Goal: Task Accomplishment & Management: Use online tool/utility

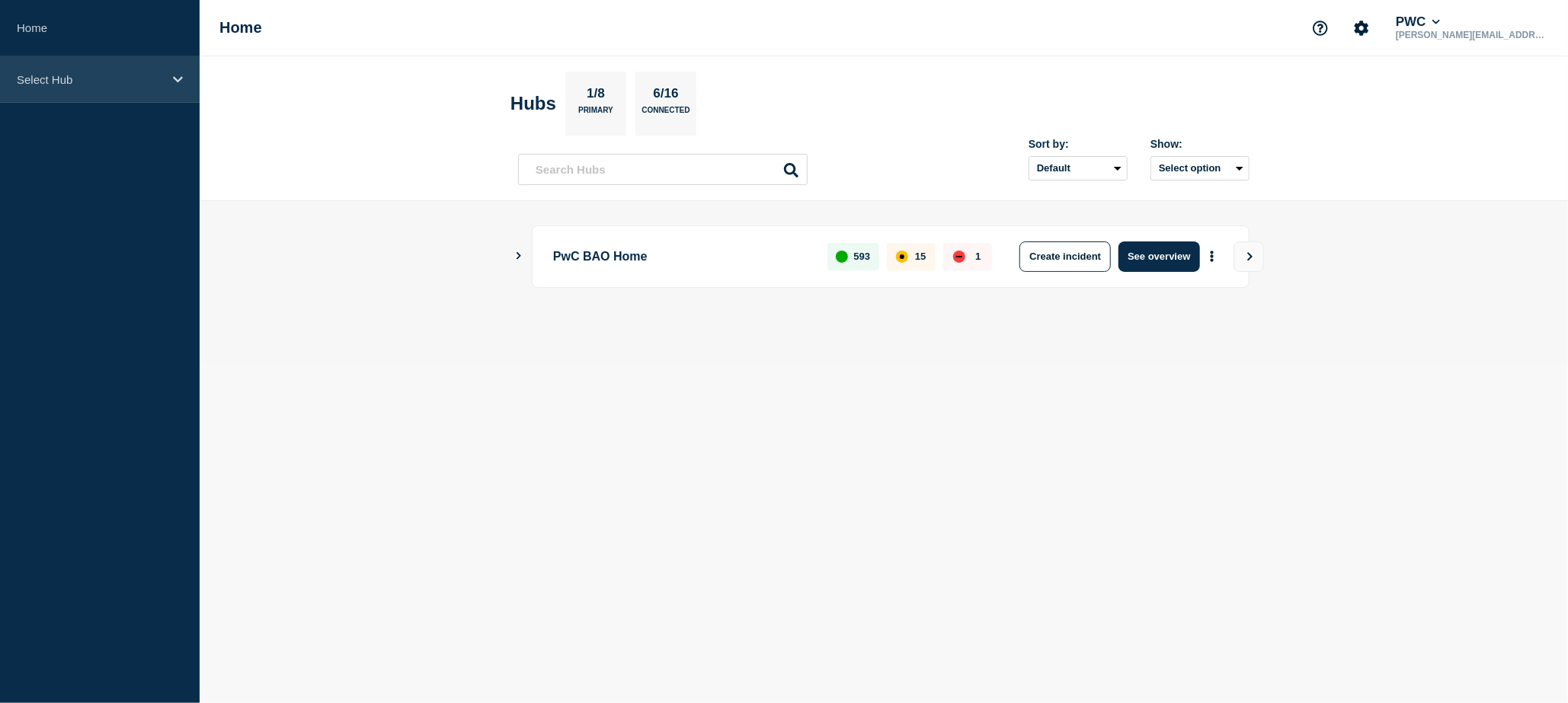
click at [177, 70] on div "Select Hub" at bounding box center [99, 79] width 199 height 46
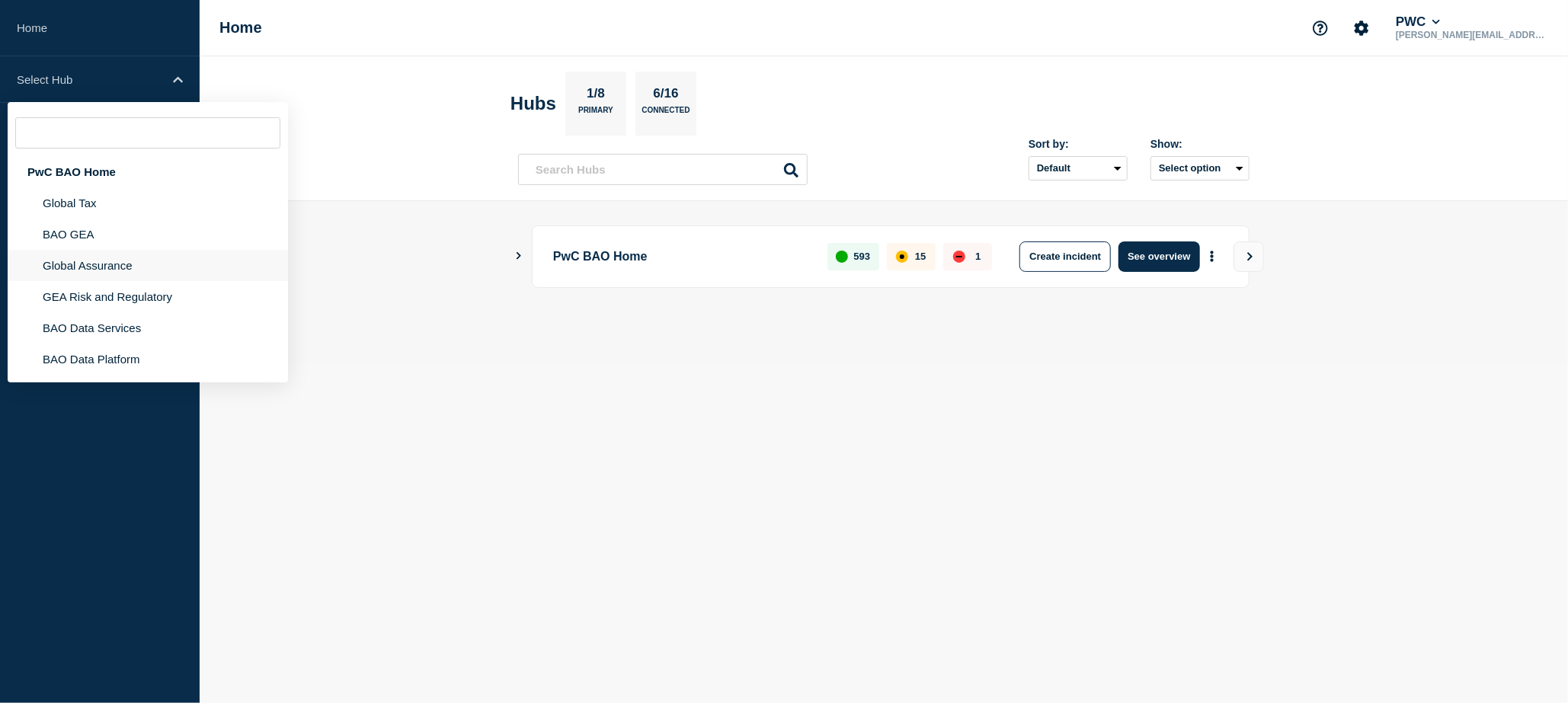
click at [92, 261] on li "Global Assurance" at bounding box center [147, 266] width 280 height 31
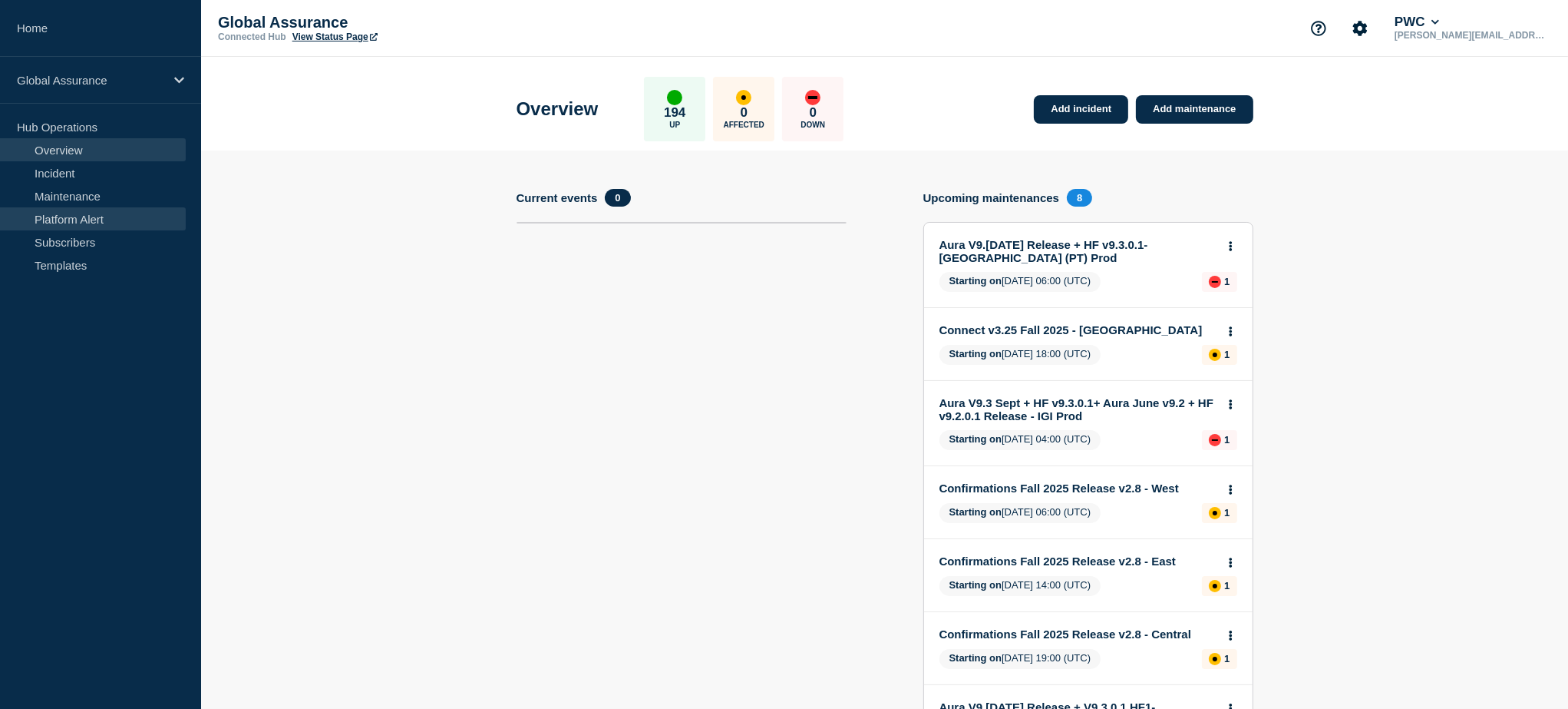
click at [113, 216] on link "Platform Alert" at bounding box center [93, 218] width 186 height 23
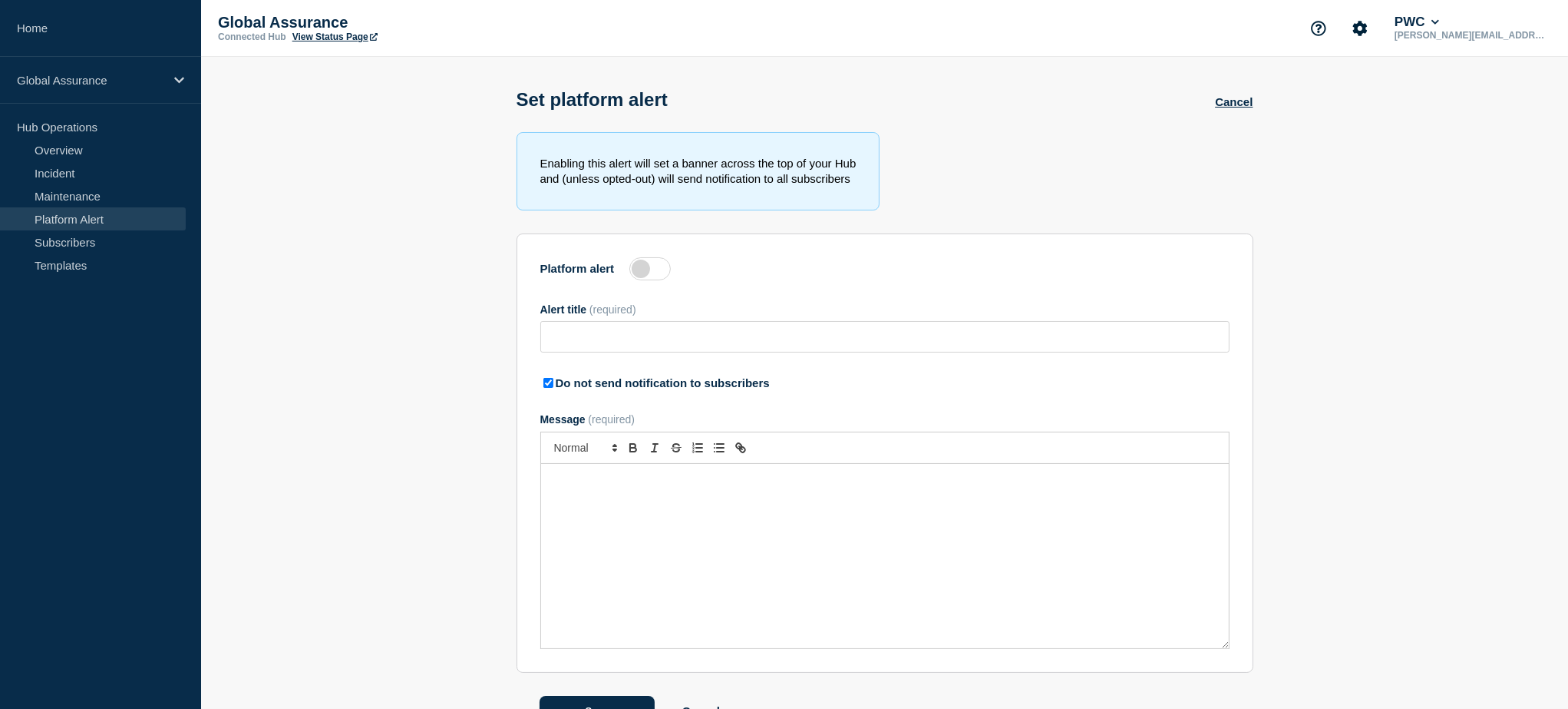
type input "Pendo for External Communications"
checkbox input "true"
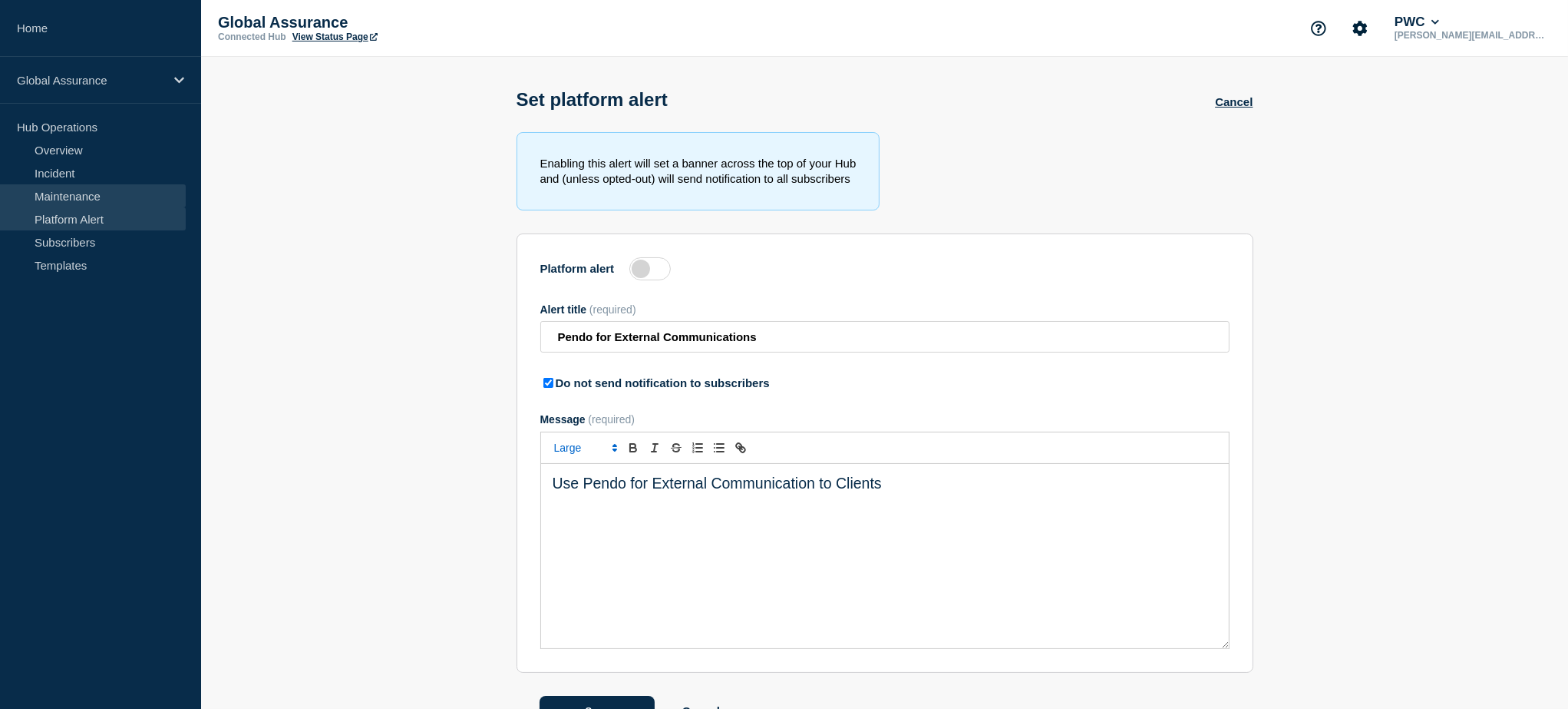
click at [97, 190] on link "Maintenance" at bounding box center [93, 195] width 186 height 23
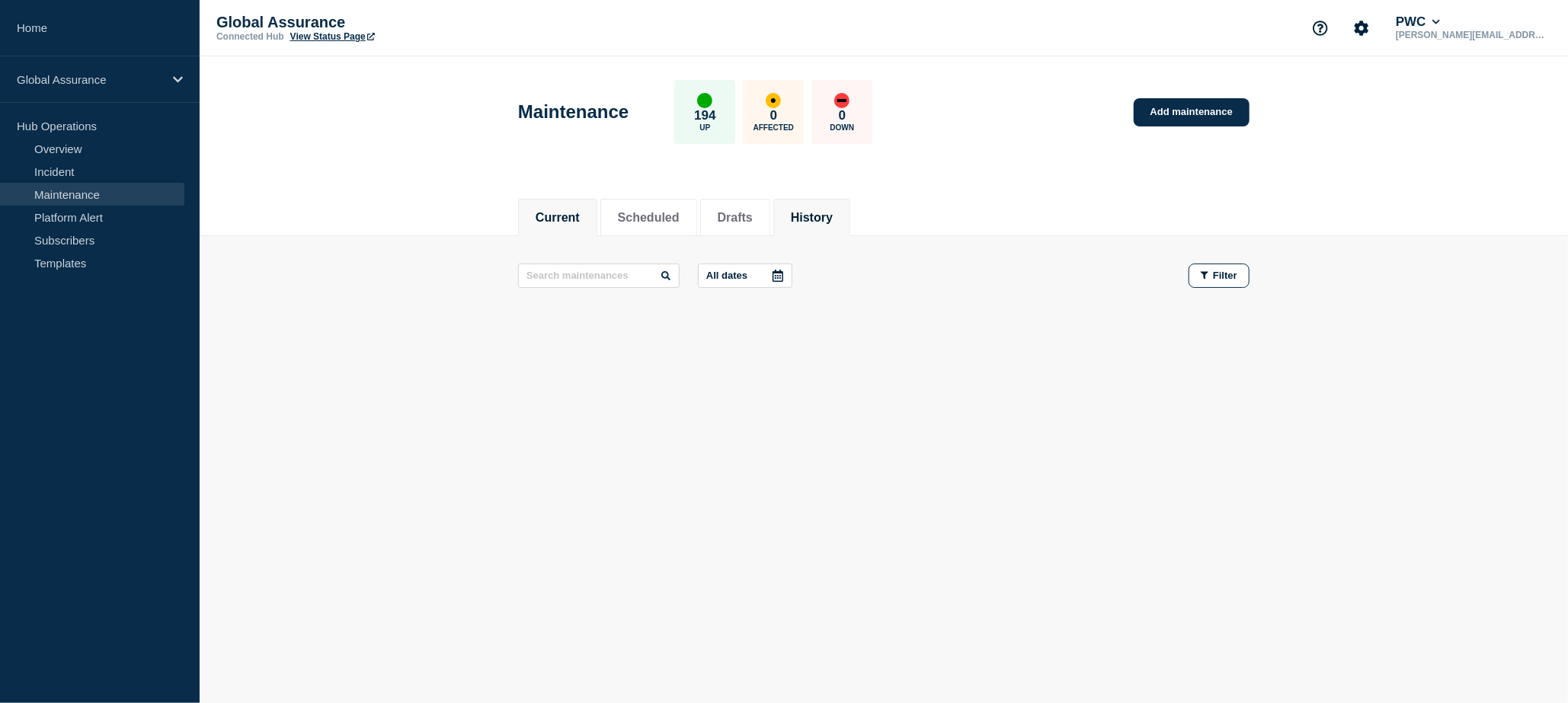
click at [833, 211] on button "History" at bounding box center [812, 217] width 42 height 14
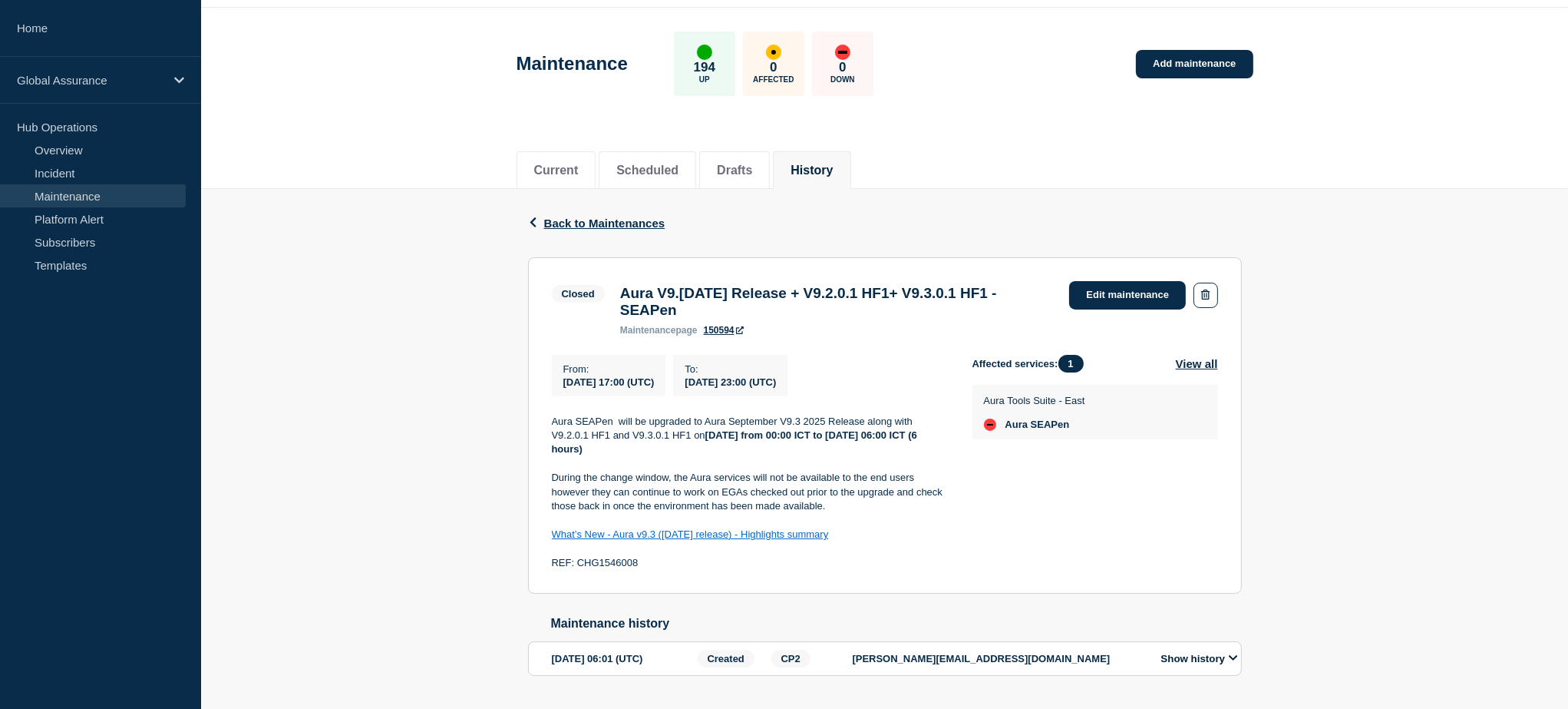
scroll to position [22, 0]
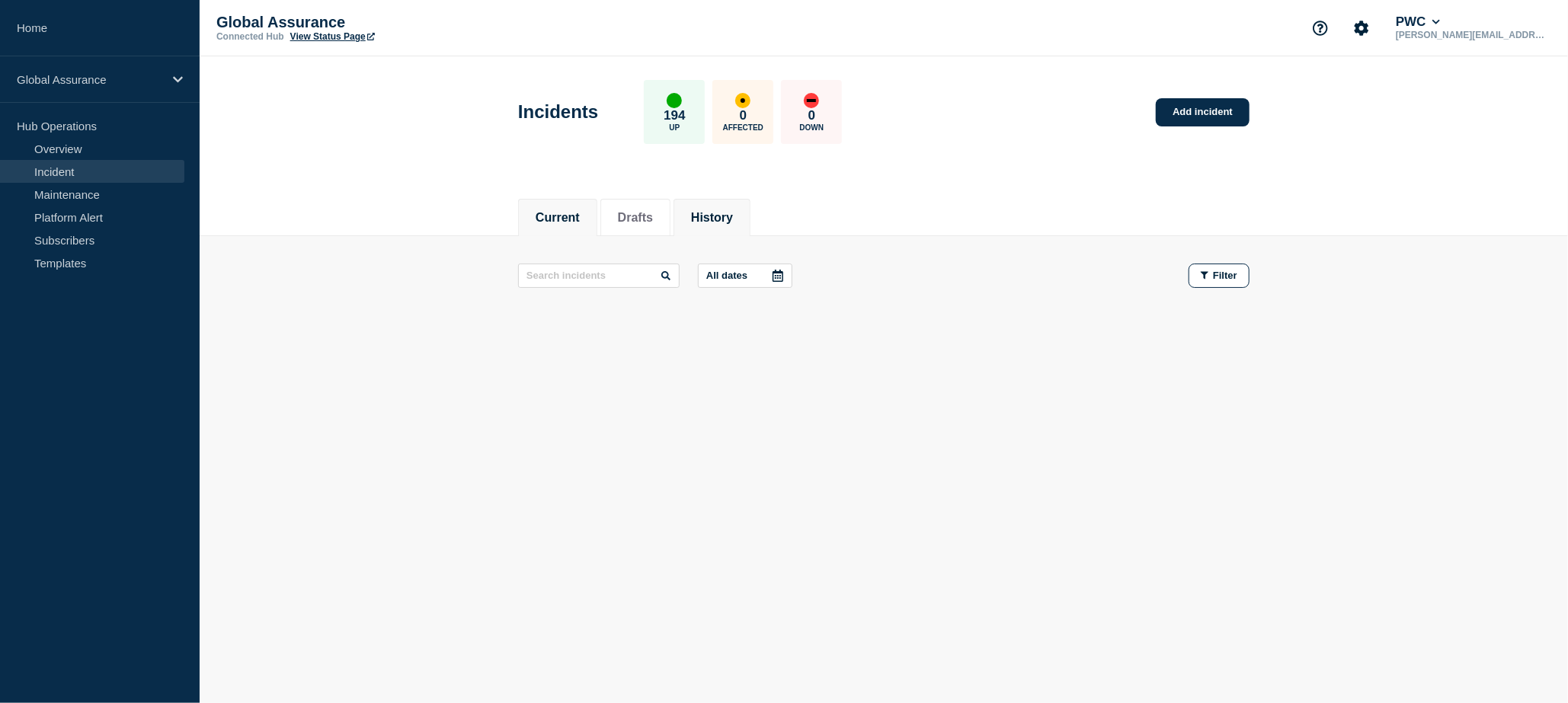
click at [707, 217] on button "History" at bounding box center [712, 217] width 42 height 14
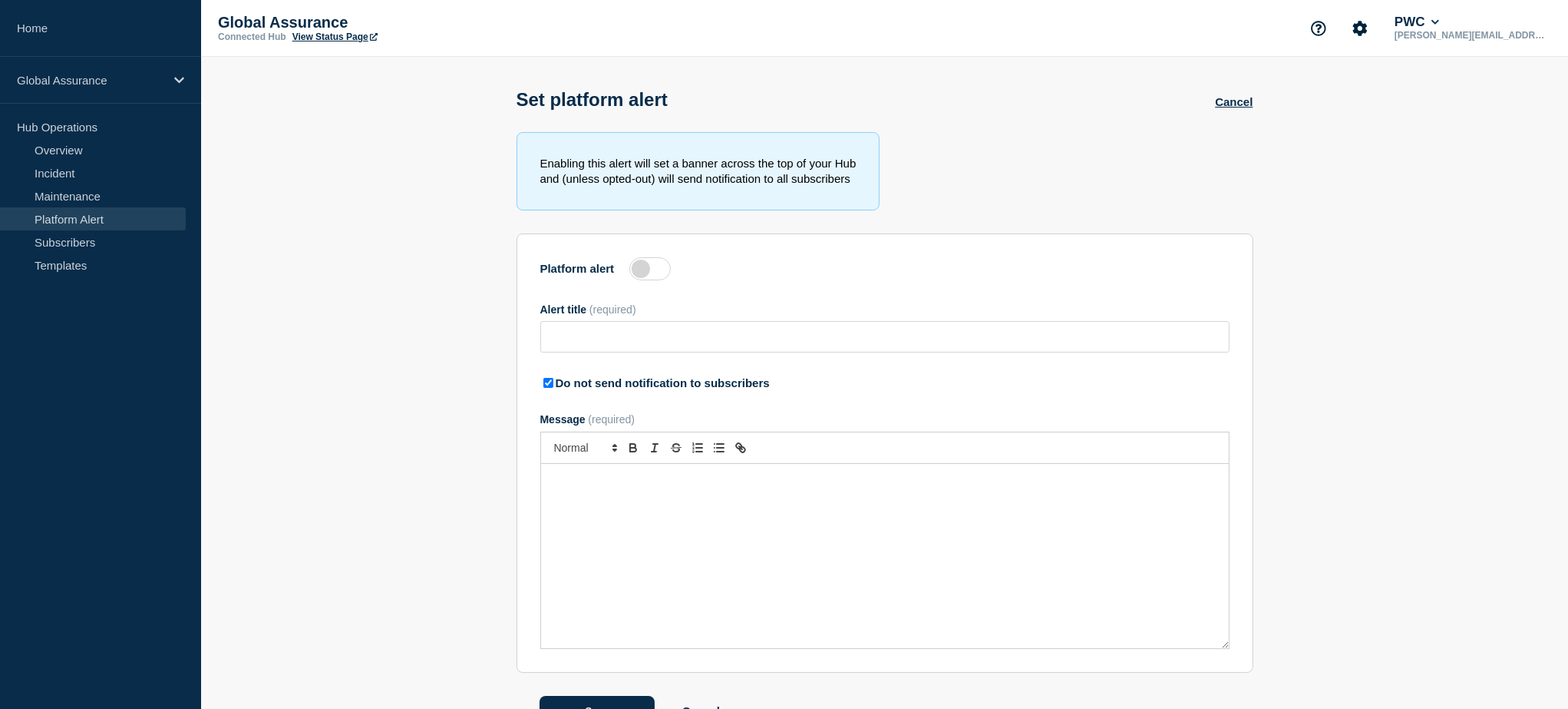
type input "Pendo for External Communications"
checkbox input "true"
